Goal: Task Accomplishment & Management: Manage account settings

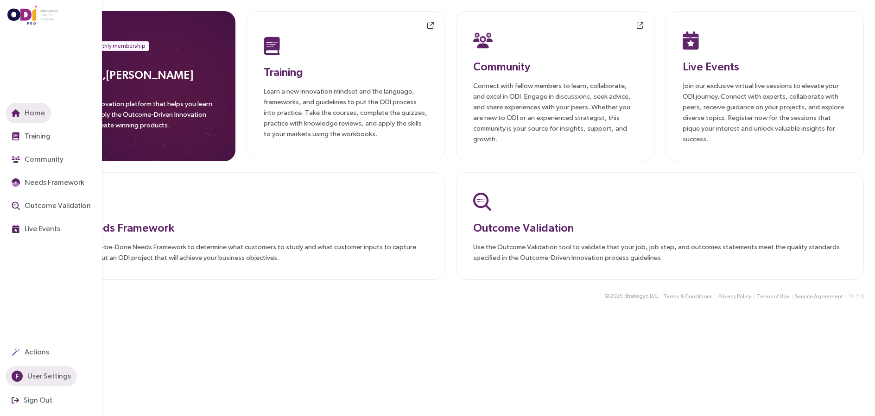
click at [35, 374] on span "User Settings" at bounding box center [47, 376] width 45 height 12
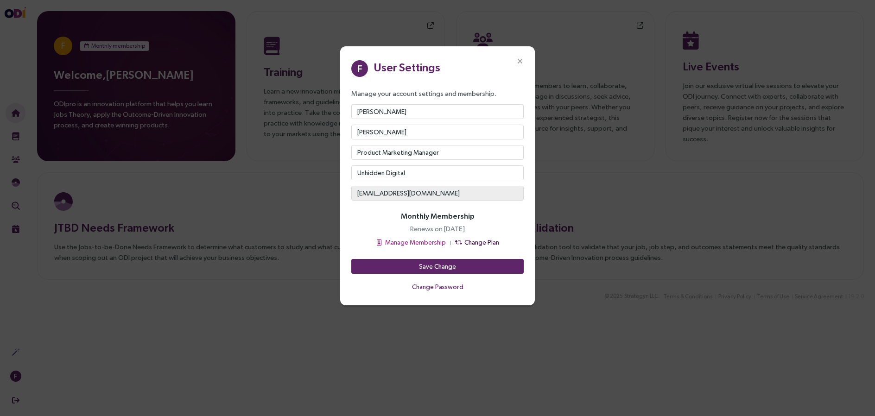
click at [472, 240] on span "Change Plan" at bounding box center [482, 242] width 35 height 10
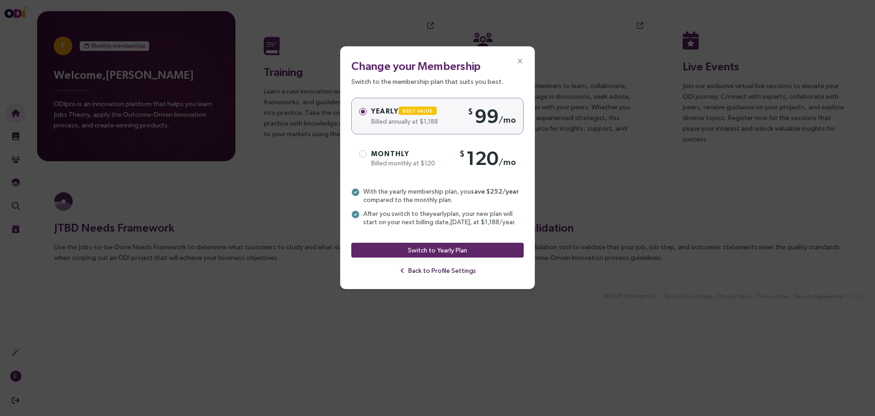
click at [441, 271] on span "Back to Profile Settings" at bounding box center [442, 271] width 68 height 10
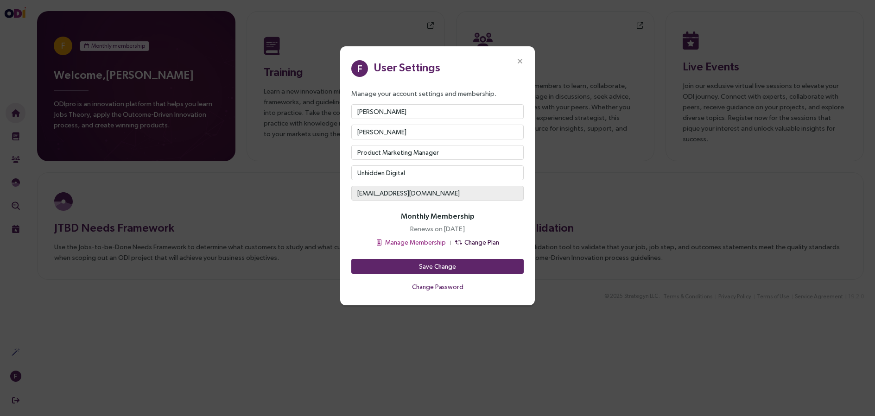
click at [469, 241] on span "Change Plan" at bounding box center [482, 242] width 35 height 10
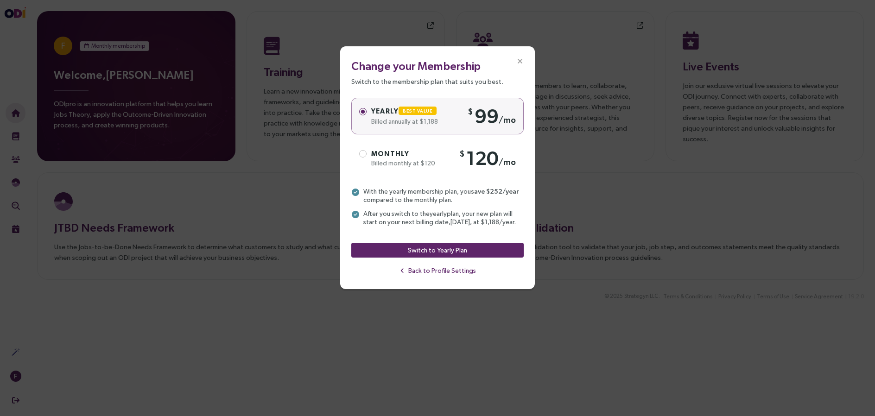
click at [521, 61] on icon "Close" at bounding box center [520, 61] width 8 height 8
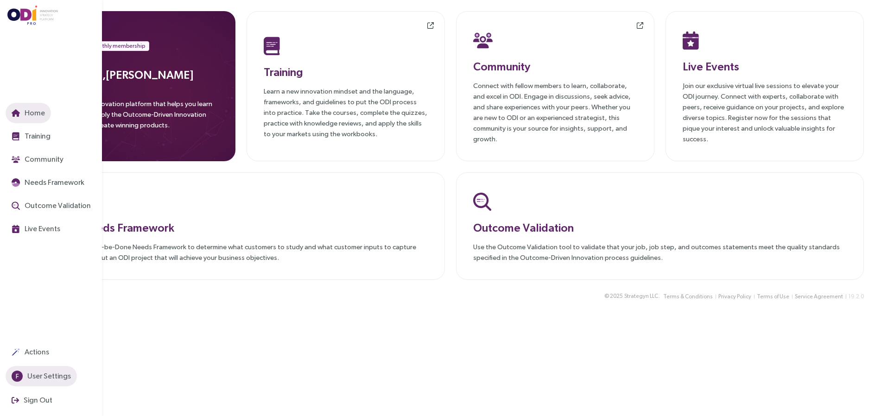
click at [37, 374] on span "User Settings" at bounding box center [47, 376] width 45 height 12
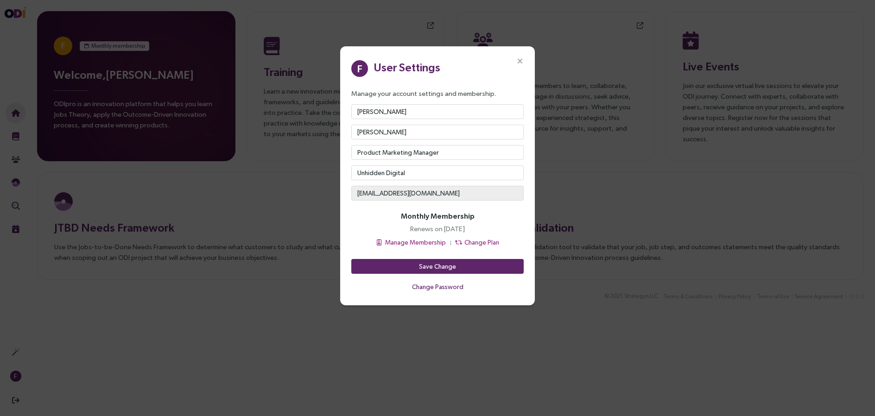
click at [519, 61] on icon "Close" at bounding box center [520, 61] width 8 height 8
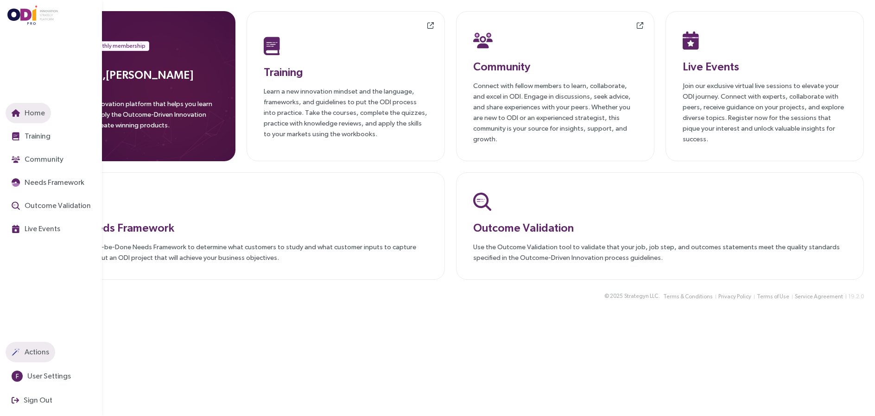
click at [36, 350] on span "Actions" at bounding box center [36, 352] width 26 height 12
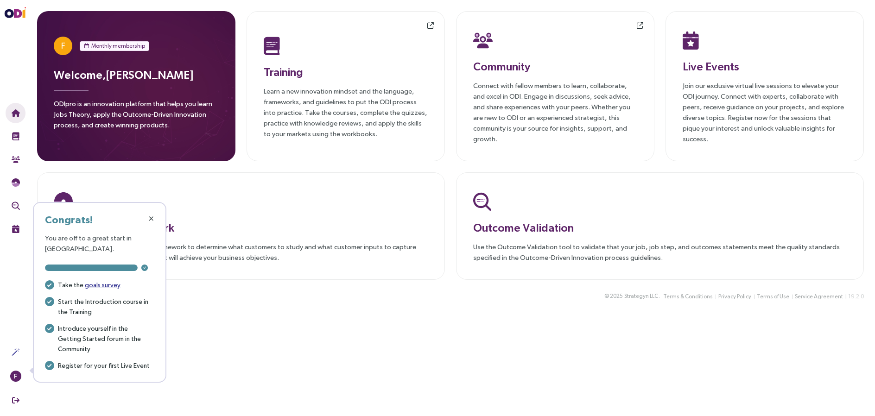
click at [152, 217] on icon "button" at bounding box center [151, 219] width 5 height 6
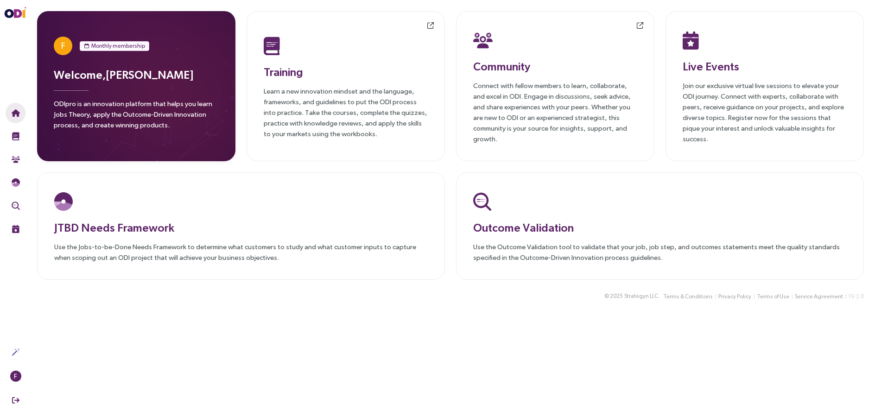
click at [114, 89] on div "Welcome, [PERSON_NAME] ODIpro is an innovation platform that helps you learn Jo…" at bounding box center [136, 101] width 165 height 70
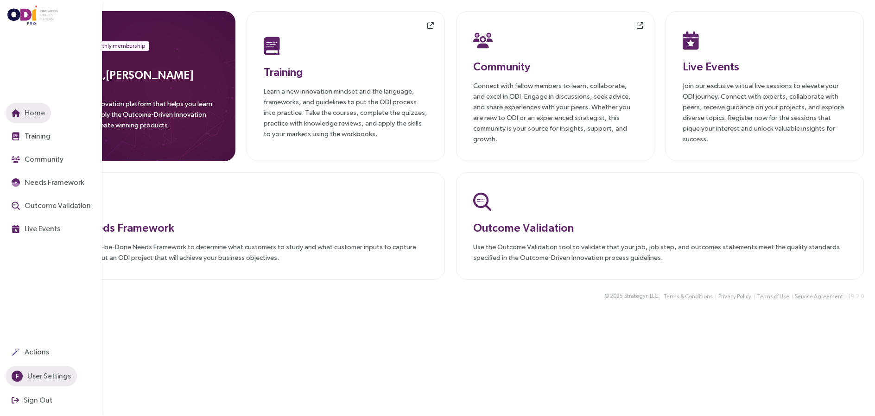
click at [40, 375] on span "User Settings" at bounding box center [47, 376] width 45 height 12
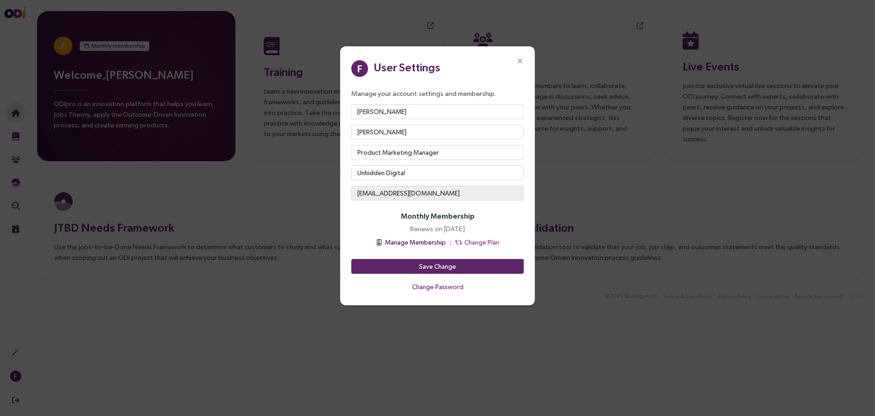
click at [436, 242] on span "Manage Membership" at bounding box center [415, 242] width 61 height 10
